Goal: Communication & Community: Answer question/provide support

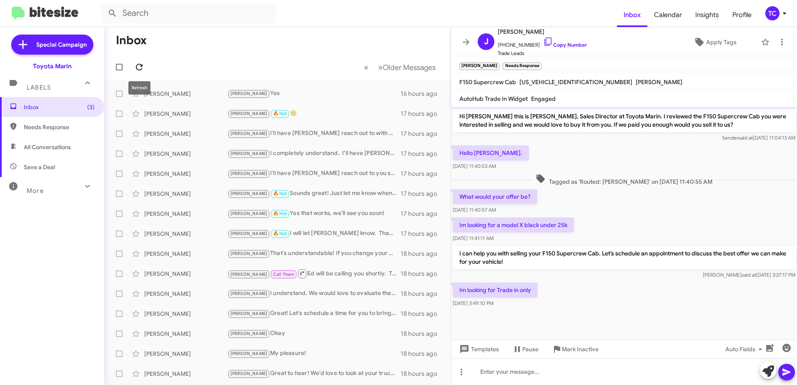
click at [143, 69] on icon at bounding box center [139, 67] width 10 height 10
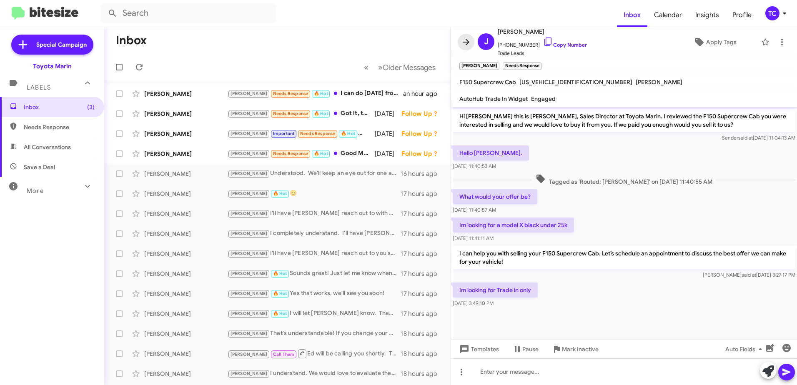
click at [464, 41] on icon at bounding box center [466, 42] width 10 height 10
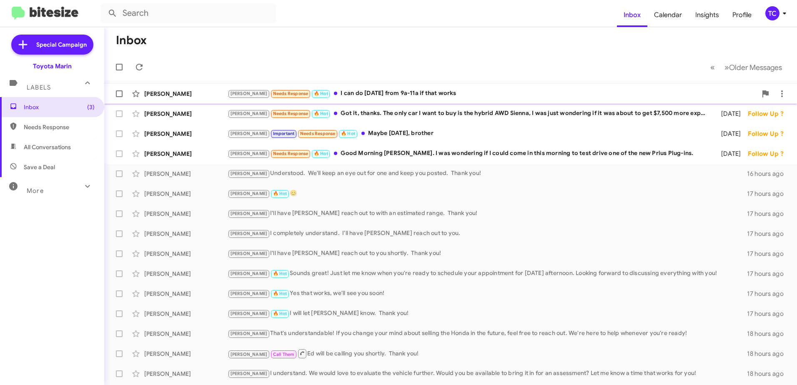
click at [361, 91] on div "[PERSON_NAME] Needs Response 🔥 Hot I can do [DATE] from 9a-11a if that works" at bounding box center [492, 94] width 529 height 10
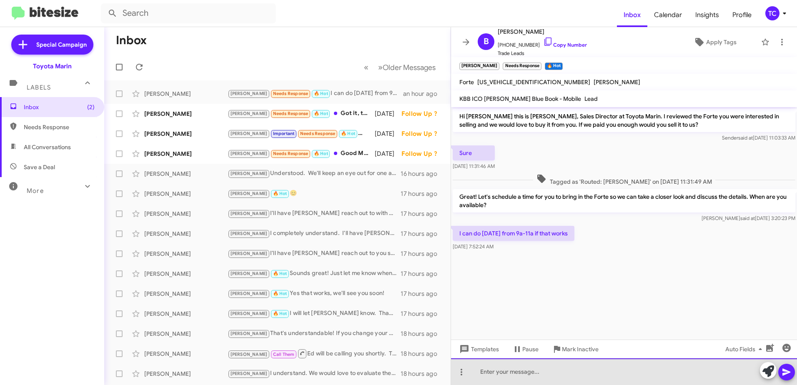
click at [509, 368] on div at bounding box center [624, 372] width 346 height 27
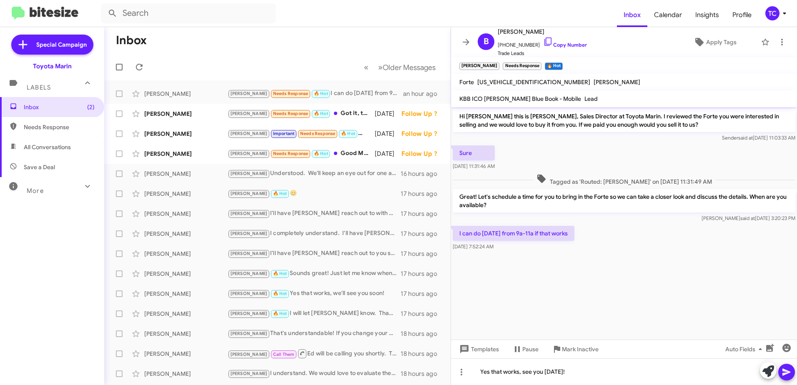
click at [785, 375] on icon at bounding box center [787, 372] width 8 height 7
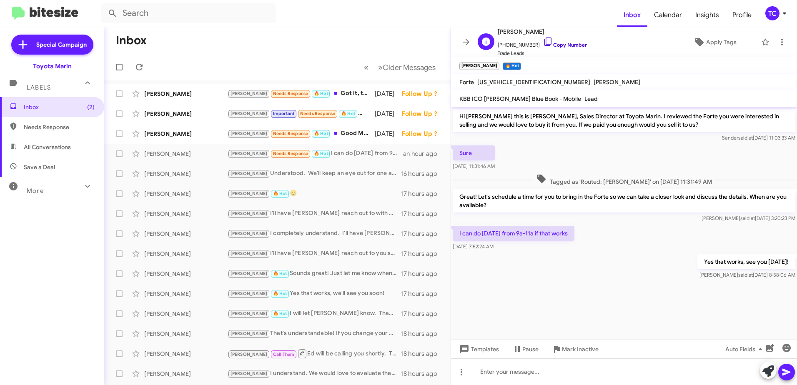
click at [543, 39] on icon at bounding box center [548, 42] width 10 height 10
drag, startPoint x: 791, startPoint y: 261, endPoint x: 456, endPoint y: 234, distance: 335.4
click at [456, 234] on div "Hi [PERSON_NAME] this is [PERSON_NAME], Sales Director at Toyota Marin. I revie…" at bounding box center [624, 194] width 346 height 174
copy div "I can do [DATE] from 9a-11a if that works [DATE] 7:52:24 AM Yes that works, see…"
